Goal: Task Accomplishment & Management: Manage account settings

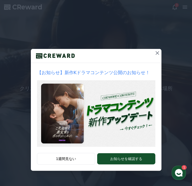
click at [154, 56] on icon at bounding box center [157, 53] width 6 height 6
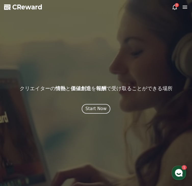
click at [103, 112] on div "Start Now" at bounding box center [95, 109] width 21 height 6
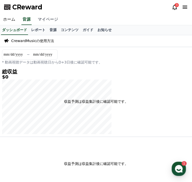
click at [46, 19] on link "マイページ" at bounding box center [48, 19] width 27 height 11
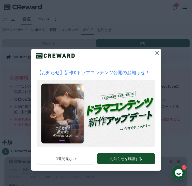
click at [156, 55] on icon at bounding box center [158, 53] width 4 height 4
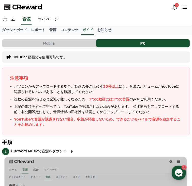
click at [46, 19] on link "マイページ" at bounding box center [48, 19] width 27 height 11
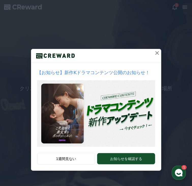
click at [155, 56] on icon at bounding box center [157, 53] width 6 height 6
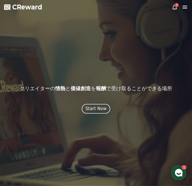
click at [103, 112] on div "Start Now" at bounding box center [96, 109] width 21 height 6
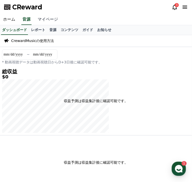
click at [44, 19] on link "マイページ" at bounding box center [48, 19] width 27 height 11
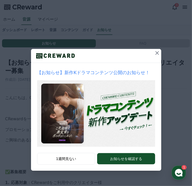
click at [155, 56] on icon at bounding box center [157, 53] width 6 height 6
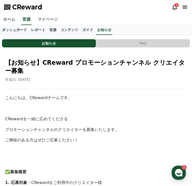
click at [50, 21] on link "マイページ" at bounding box center [48, 19] width 27 height 11
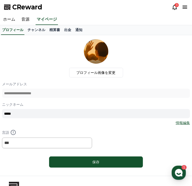
click at [187, 6] on icon at bounding box center [185, 7] width 6 height 6
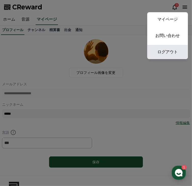
click at [164, 54] on link "ログアウト" at bounding box center [168, 52] width 41 height 14
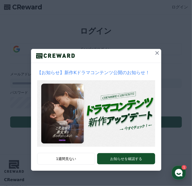
click at [156, 55] on icon at bounding box center [158, 53] width 4 height 4
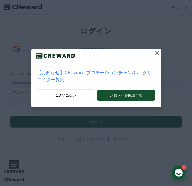
click at [154, 56] on icon at bounding box center [157, 53] width 6 height 6
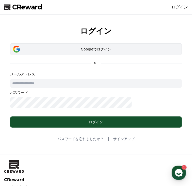
click at [103, 52] on div "Googleでログイン" at bounding box center [96, 49] width 157 height 5
